Goal: Information Seeking & Learning: Compare options

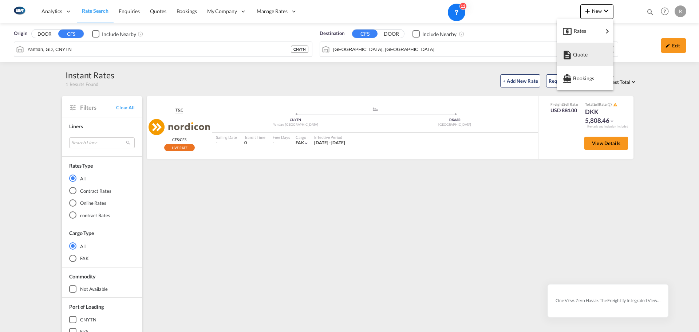
click at [587, 32] on div "Rates" at bounding box center [588, 31] width 29 height 18
click at [637, 57] on md-backdrop at bounding box center [349, 166] width 699 height 332
click at [648, 59] on div "Ratesheet" at bounding box center [636, 54] width 27 height 18
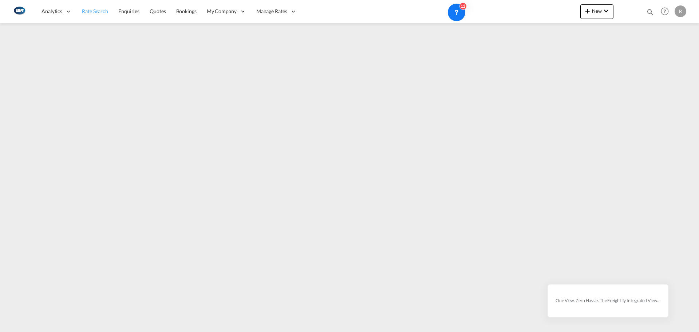
click at [90, 11] on span "Rate Search" at bounding box center [95, 11] width 26 height 6
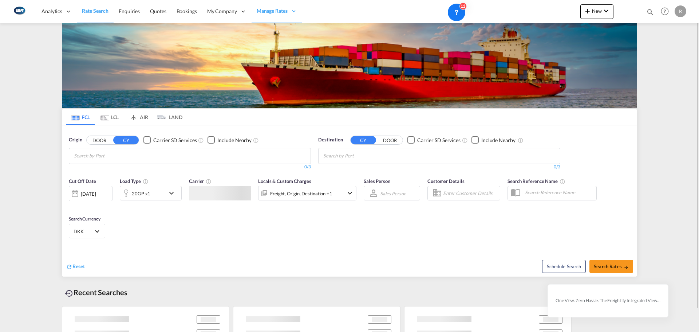
click at [114, 117] on md-tab-item "LCL" at bounding box center [109, 117] width 29 height 16
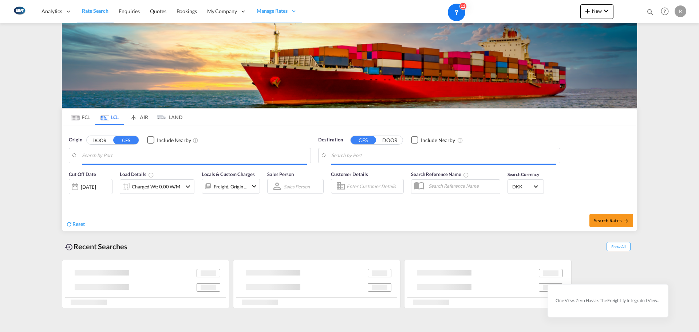
drag, startPoint x: 180, startPoint y: 165, endPoint x: 176, endPoint y: 153, distance: 12.4
click at [176, 153] on input "Search by Port" at bounding box center [194, 155] width 225 height 11
type input "Yantian, GD, CNYTN"
type input "[GEOGRAPHIC_DATA], [GEOGRAPHIC_DATA]"
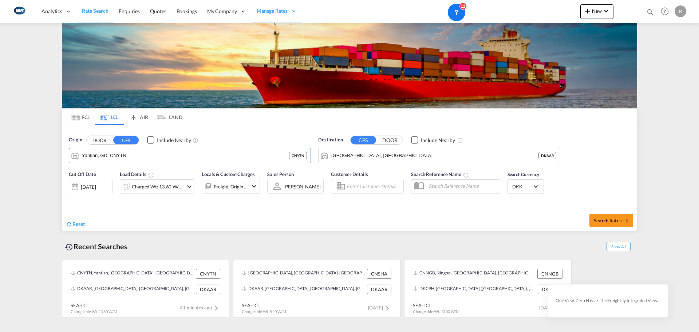
click at [96, 187] on div "[DATE]" at bounding box center [88, 186] width 15 height 7
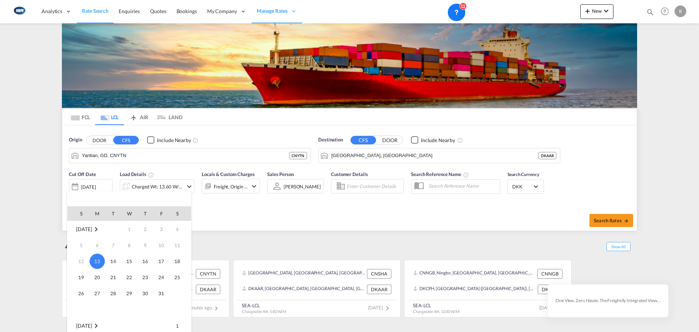
click at [102, 189] on div at bounding box center [349, 166] width 699 height 332
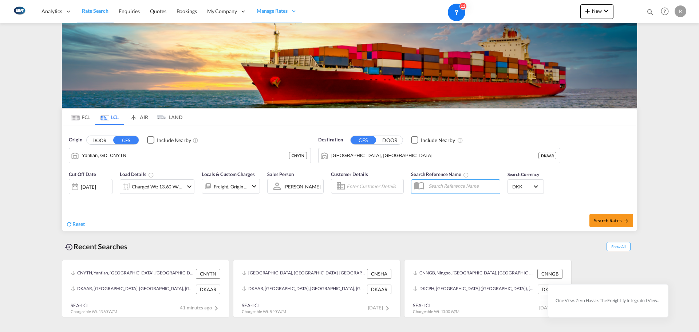
click at [96, 190] on div "[DATE]" at bounding box center [88, 186] width 15 height 7
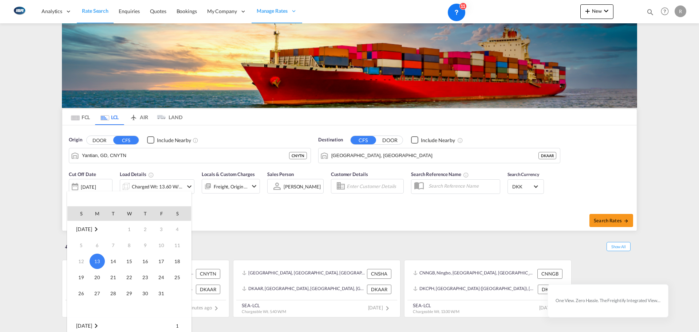
drag, startPoint x: 144, startPoint y: 256, endPoint x: 148, endPoint y: 258, distance: 4.7
click at [144, 256] on span "16" at bounding box center [145, 261] width 15 height 15
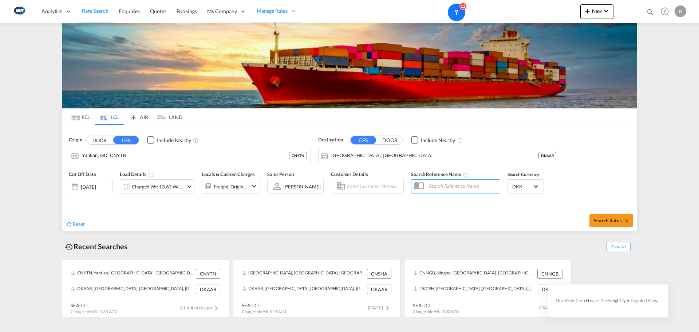
click at [379, 234] on div "Recent Searches Show All" at bounding box center [349, 244] width 575 height 20
click at [619, 221] on span "Search Rates" at bounding box center [611, 220] width 35 height 6
type input "CNYTN to DKAAR / [DATE]"
